Goal: Task Accomplishment & Management: Complete application form

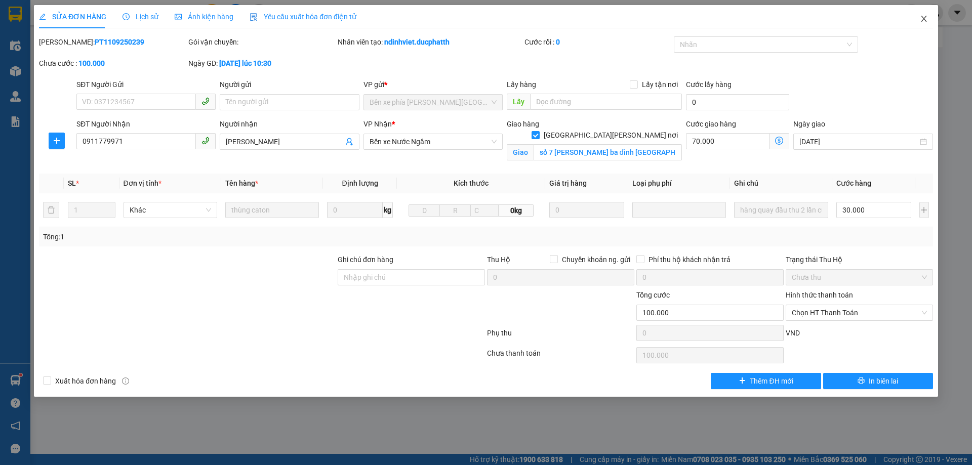
click at [921, 18] on icon "close" at bounding box center [924, 19] width 8 height 8
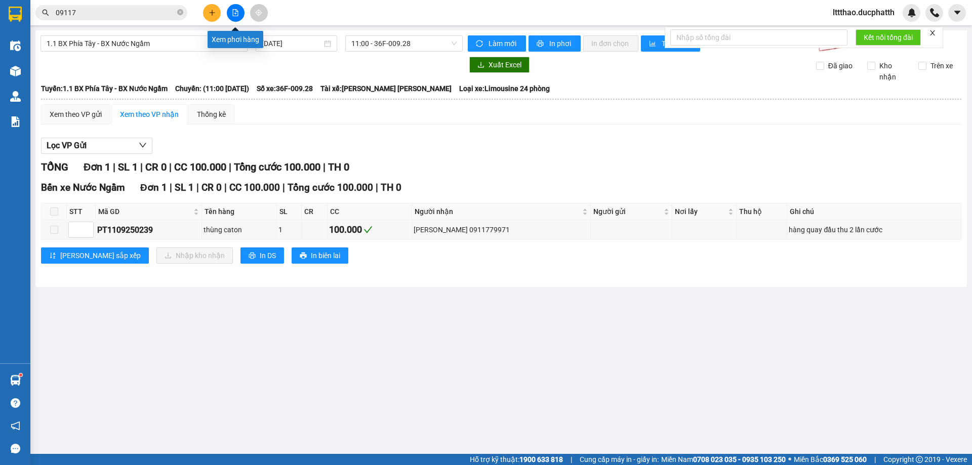
click at [239, 14] on button at bounding box center [236, 13] width 18 height 18
click at [123, 15] on input "09117" at bounding box center [115, 12] width 119 height 11
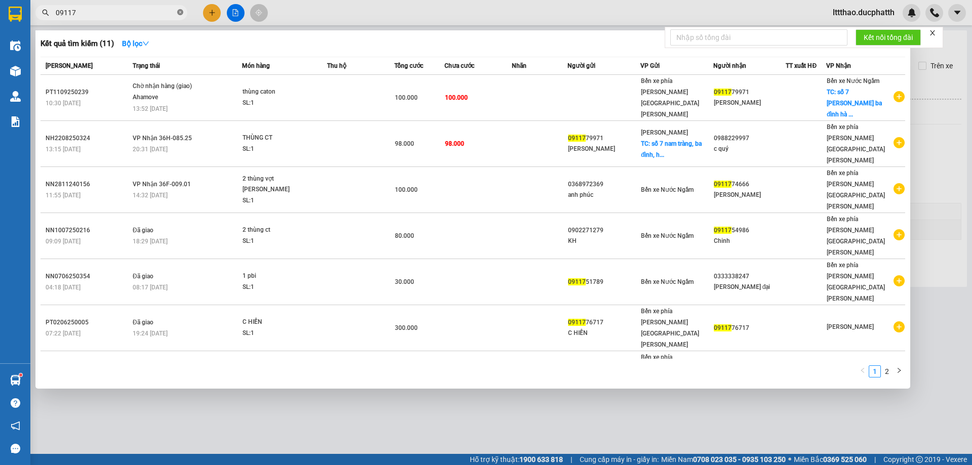
click at [179, 12] on icon "close-circle" at bounding box center [180, 12] width 6 height 6
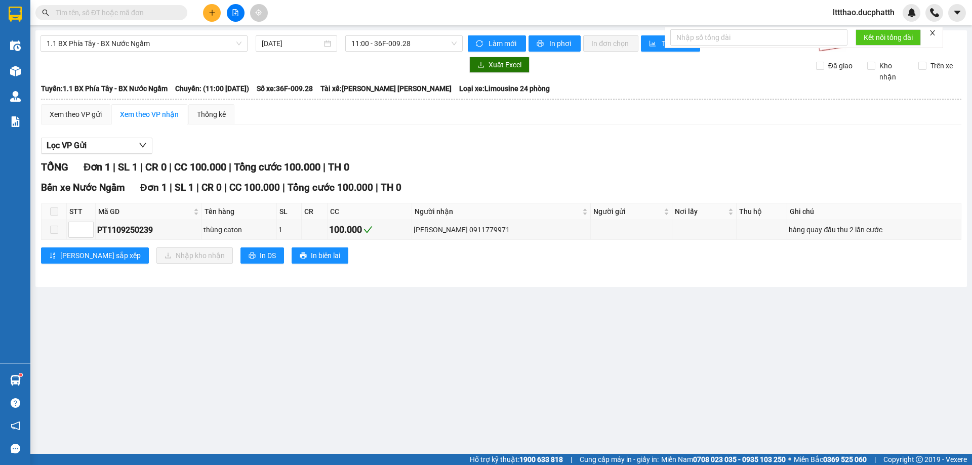
click at [168, 8] on input "text" at bounding box center [115, 12] width 119 height 11
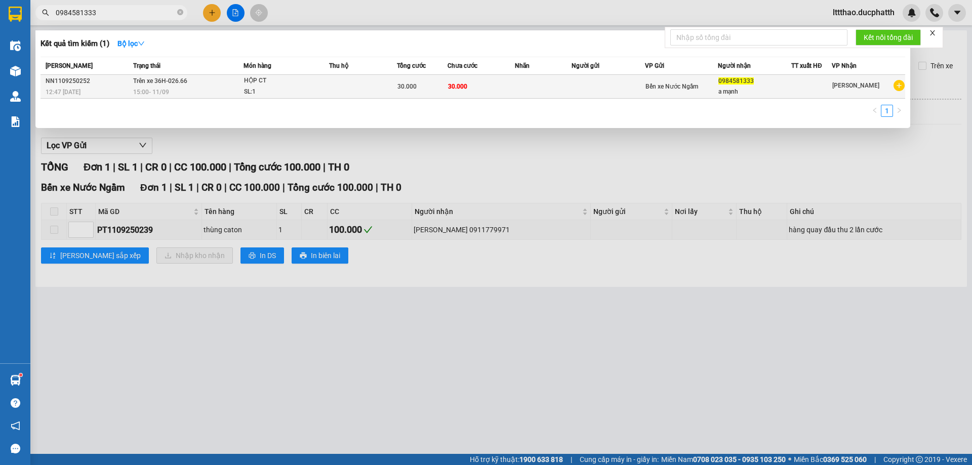
type input "0984581333"
click at [493, 77] on td "30.000" at bounding box center [482, 87] width 68 height 24
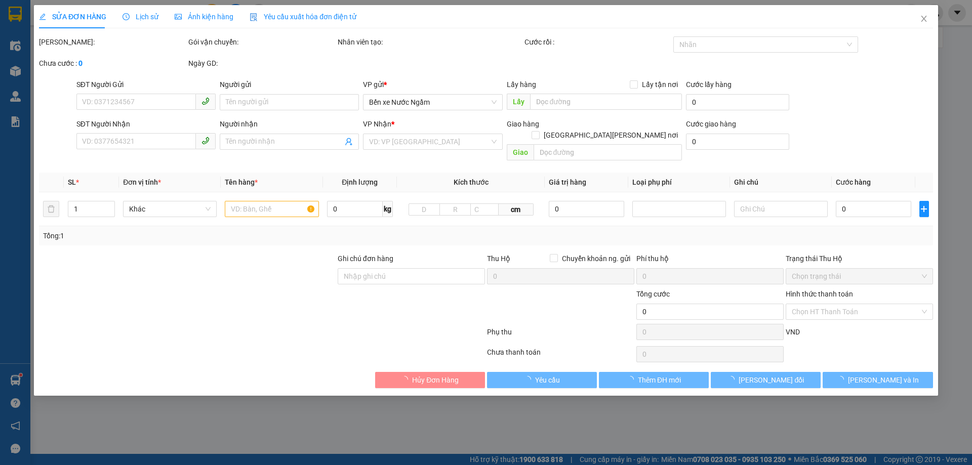
type input "0984581333"
type input "a mạnh"
type input "30.000"
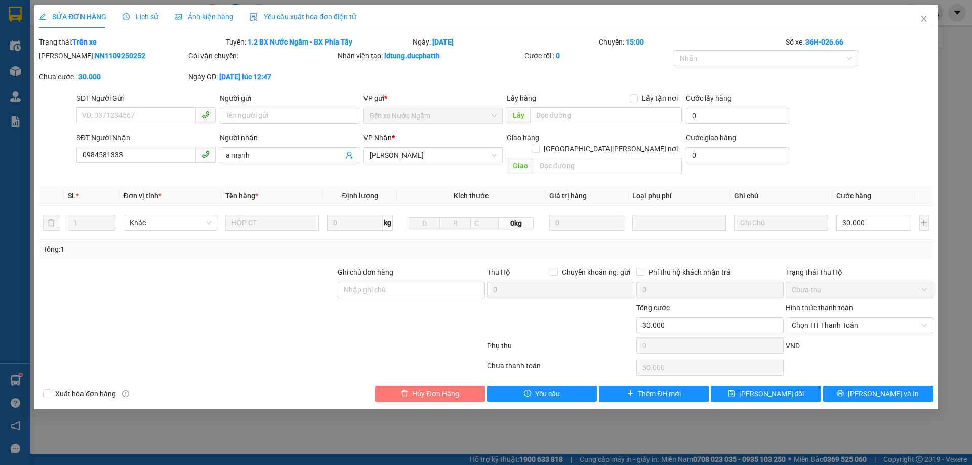
click at [427, 388] on span "Hủy Đơn Hàng" at bounding box center [435, 393] width 47 height 11
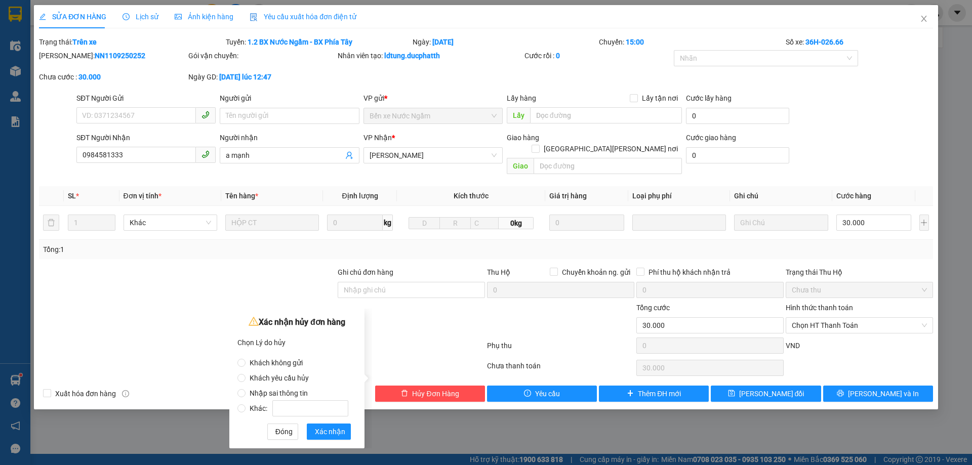
click at [246, 395] on span "Nhập sai thông tin" at bounding box center [279, 393] width 66 height 8
click at [246, 395] on input "Nhập sai thông tin" at bounding box center [241, 393] width 8 height 8
radio input "true"
click at [326, 432] on span "Xác nhận" at bounding box center [330, 431] width 30 height 11
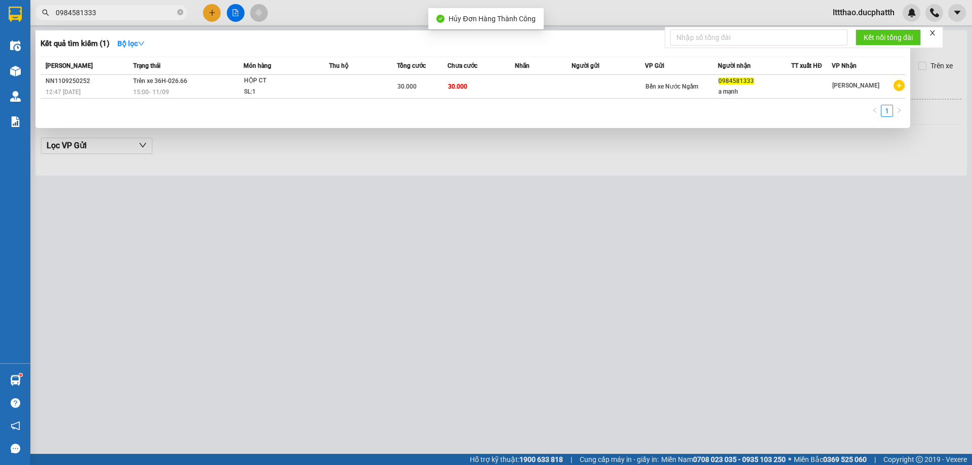
click at [100, 16] on input "0984581333" at bounding box center [115, 12] width 119 height 11
